Goal: Transaction & Acquisition: Purchase product/service

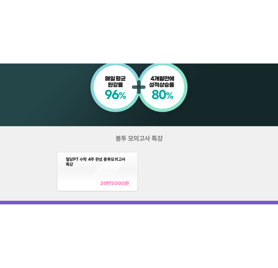
scroll to position [671, 0]
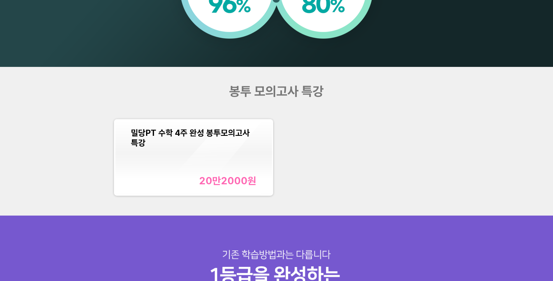
click at [225, 171] on div "밀당PT 수학 4주 완성 봉투모의고사 특강 20만2000 원" at bounding box center [194, 157] width 126 height 59
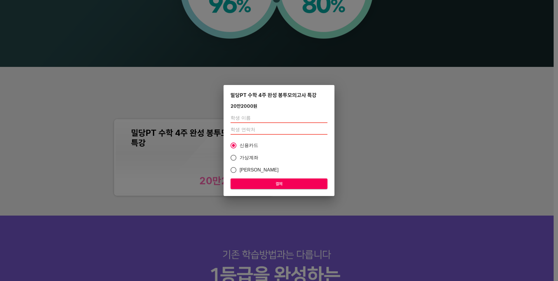
click at [265, 120] on input "text" at bounding box center [278, 117] width 97 height 9
click at [261, 120] on input "text" at bounding box center [278, 117] width 97 height 9
type input "d"
type input "[PERSON_NAME]"
click at [264, 129] on input "number" at bounding box center [278, 129] width 97 height 9
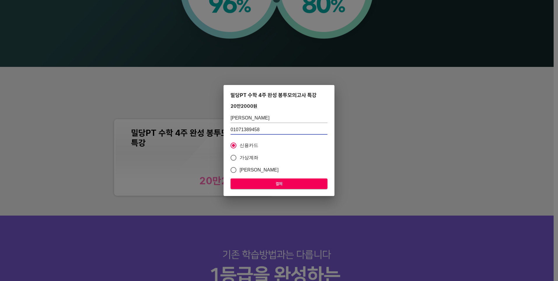
type input "01071389458"
click at [272, 181] on span "결제" at bounding box center [278, 183] width 87 height 7
